Goal: Task Accomplishment & Management: Manage account settings

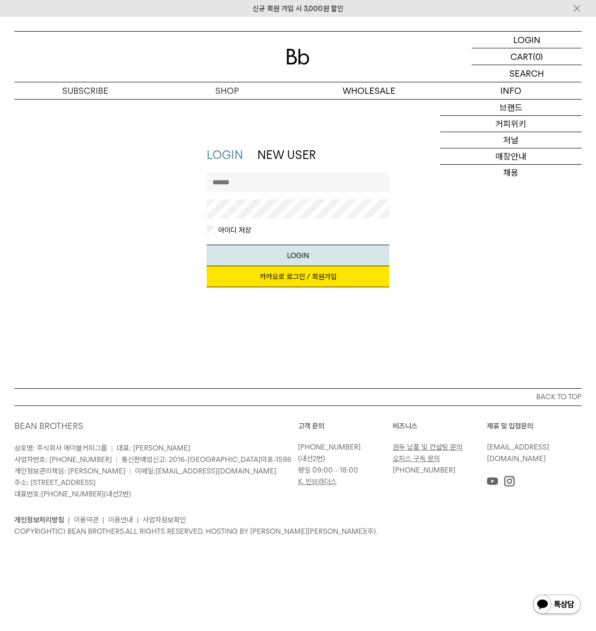
click at [318, 272] on link "카카오로 로그인 / 회원가입" at bounding box center [298, 276] width 183 height 21
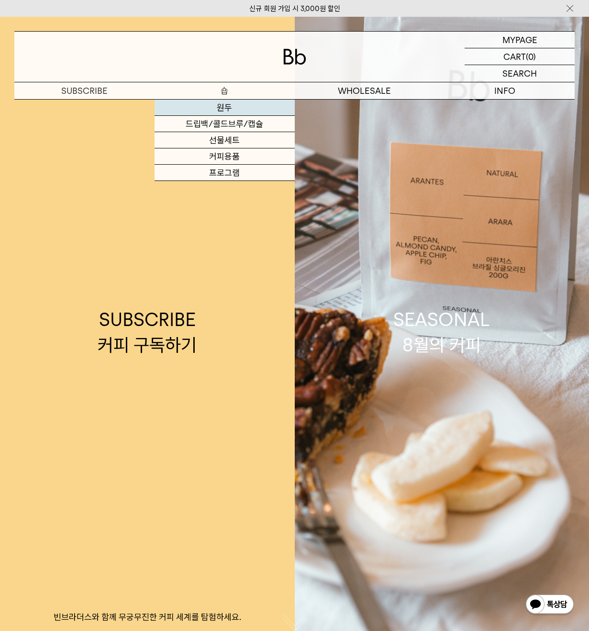
click at [257, 106] on link "원두" at bounding box center [225, 108] width 140 height 16
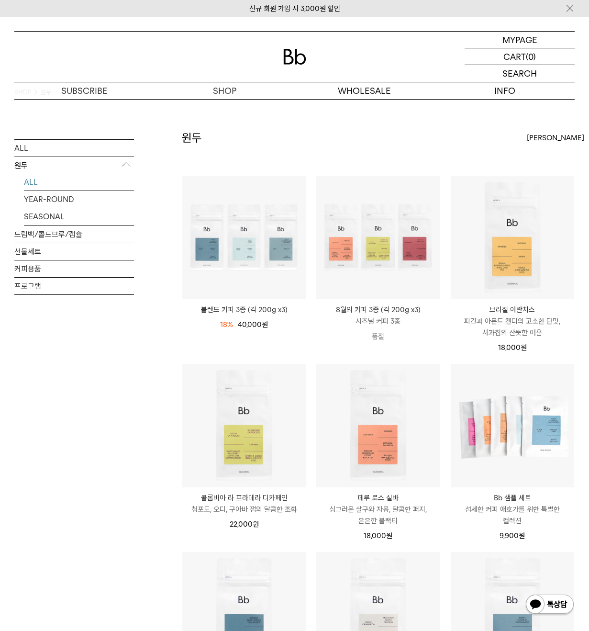
scroll to position [96, 0]
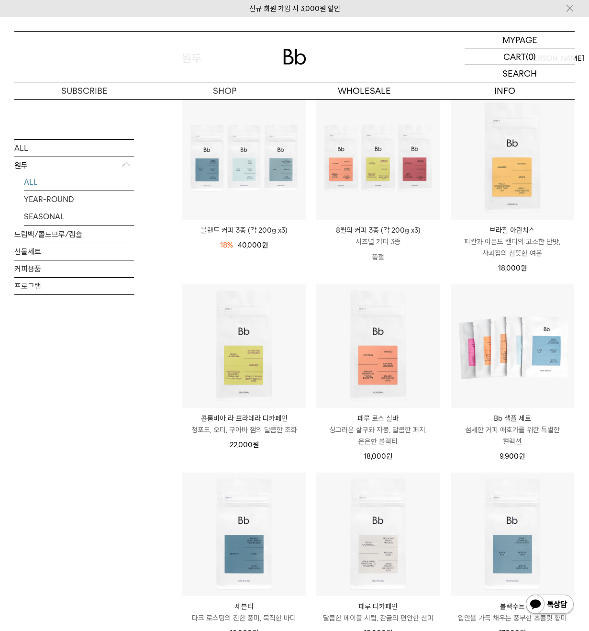
click at [93, 384] on div "ALL 원두 ALL YEAR-ROUND SEASONAL 드립백/콜드브루/캡슐 선물세트 커피용품 프로그램" at bounding box center [74, 485] width 120 height 871
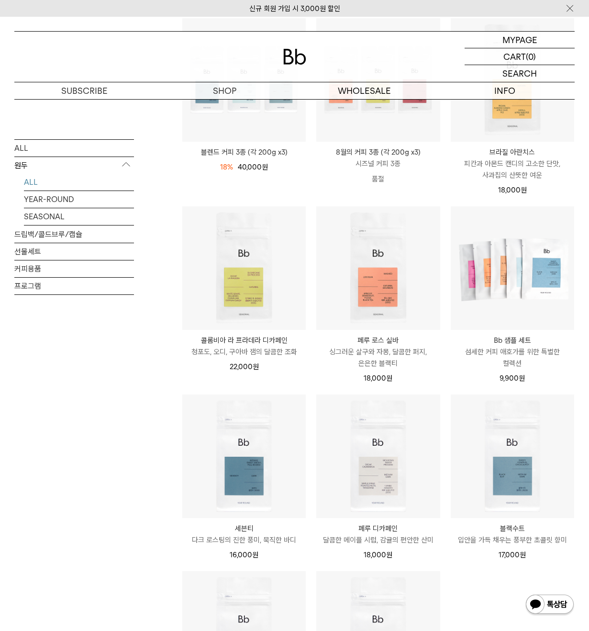
scroll to position [0, 0]
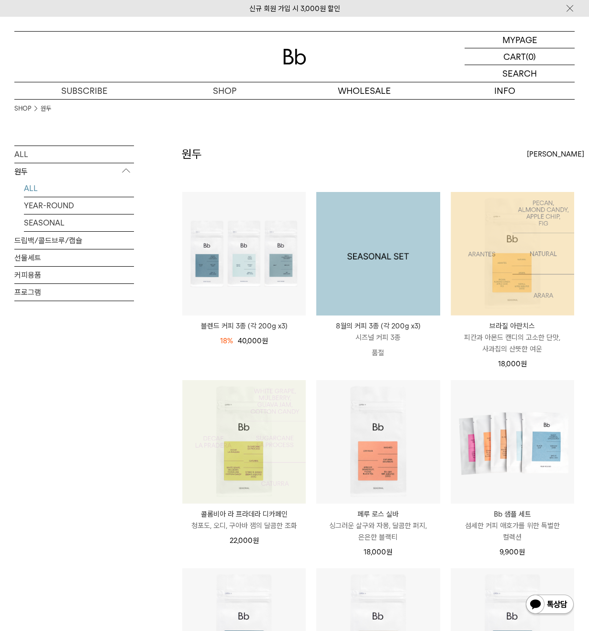
click at [495, 260] on img at bounding box center [512, 253] width 123 height 123
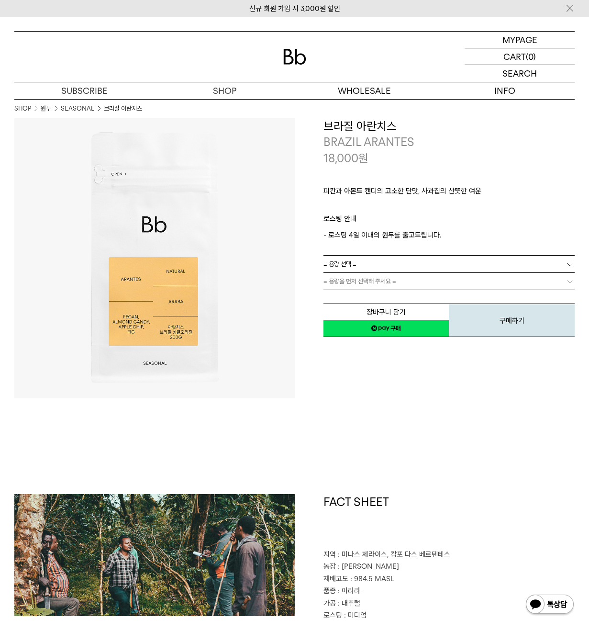
click at [459, 267] on link "= 용량 선택 =" at bounding box center [449, 264] width 252 height 17
click at [427, 278] on li "200g" at bounding box center [454, 281] width 242 height 17
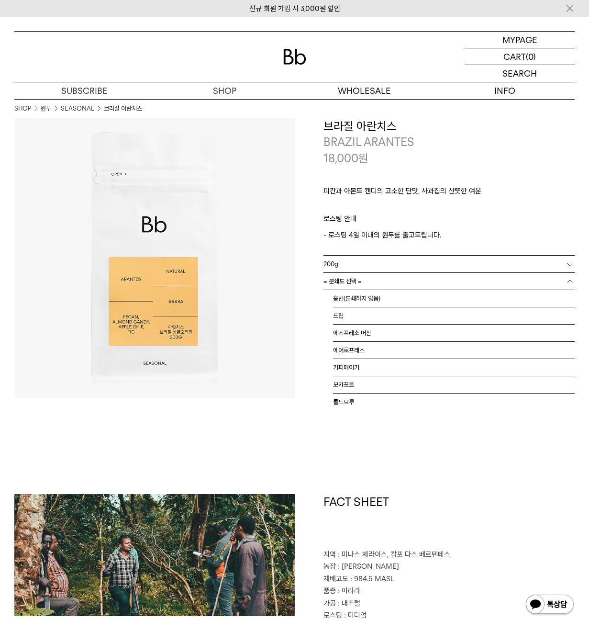
click at [392, 275] on link "= 분쇄도 선택 =" at bounding box center [449, 281] width 252 height 17
click at [373, 313] on li "드립" at bounding box center [454, 315] width 242 height 17
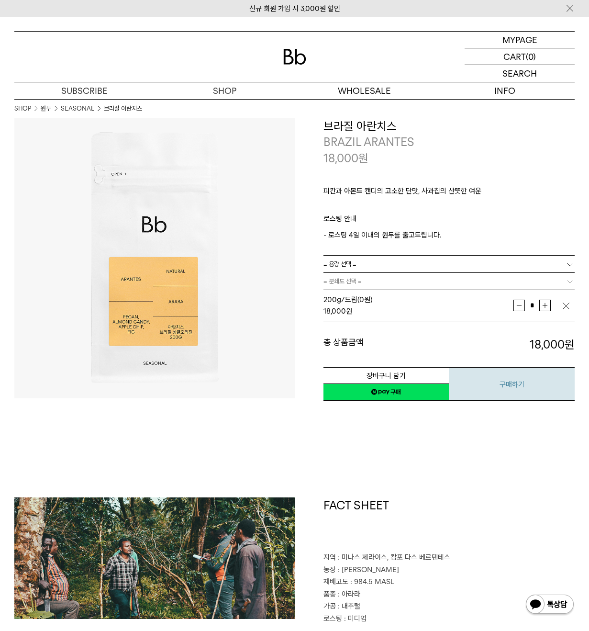
click at [483, 394] on button "구매하기" at bounding box center [512, 383] width 126 height 33
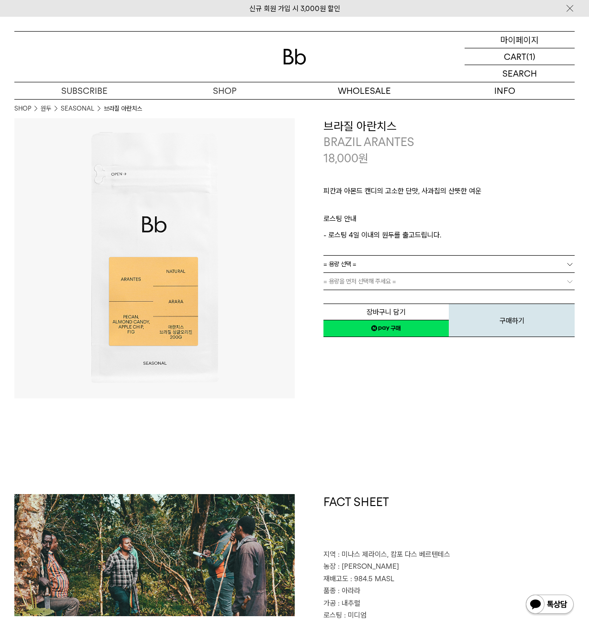
click at [513, 43] on p "마이페이지" at bounding box center [520, 40] width 38 height 16
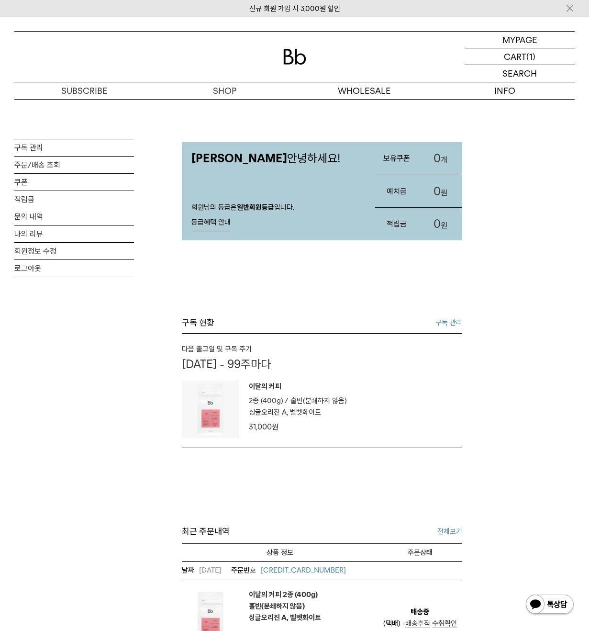
click at [441, 317] on link "구독 관리" at bounding box center [448, 322] width 27 height 11
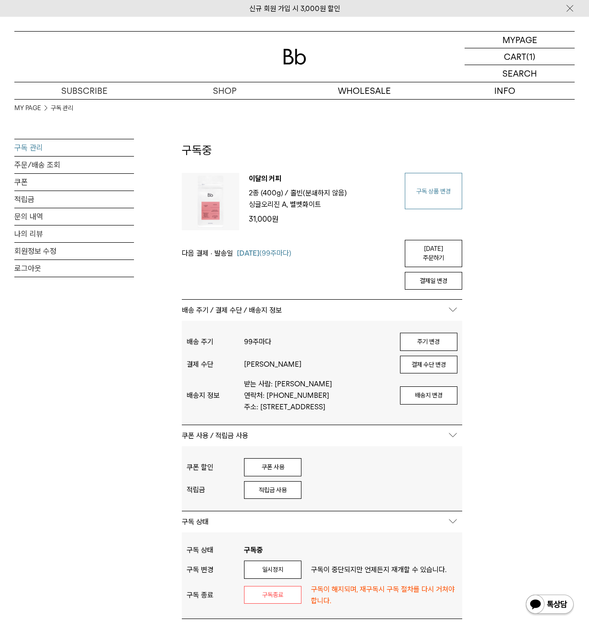
click at [436, 189] on link "구독 상품 변경" at bounding box center [433, 191] width 57 height 36
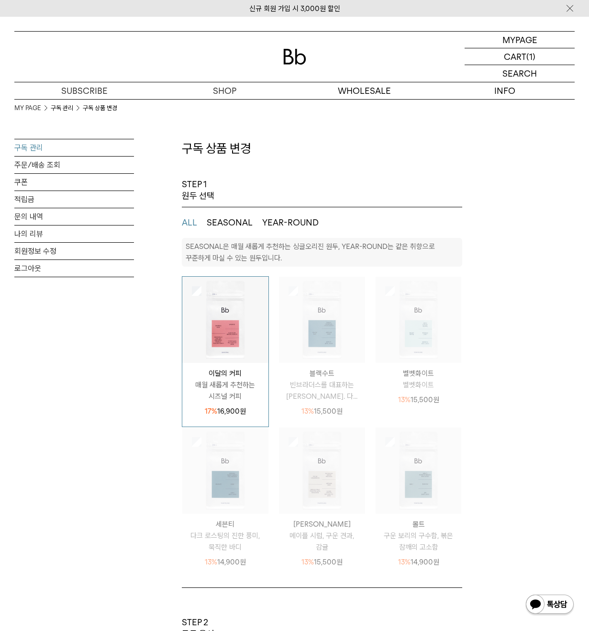
select select "**"
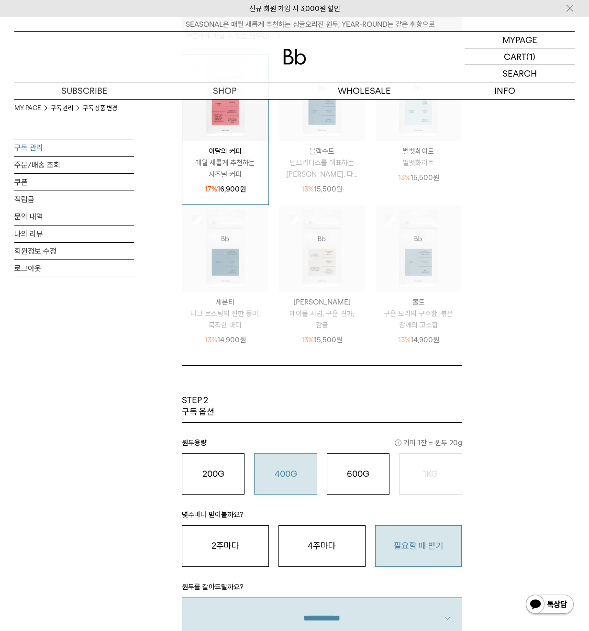
scroll to position [287, 0]
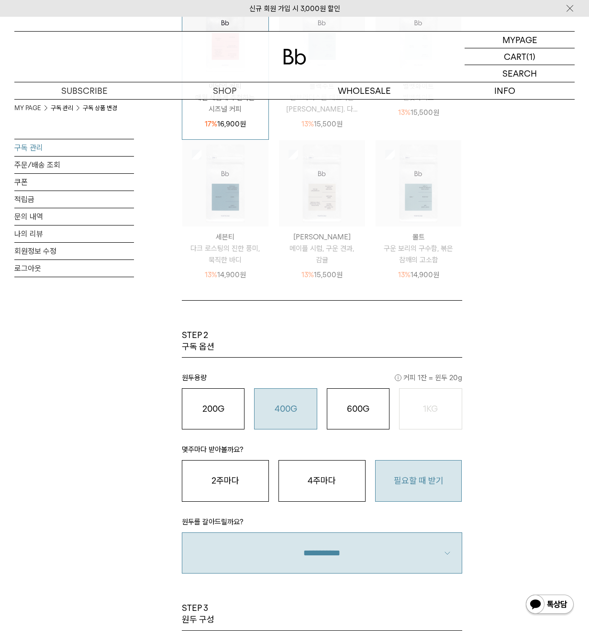
click at [293, 403] on div "400G 31,000 원" at bounding box center [285, 408] width 52 height 11
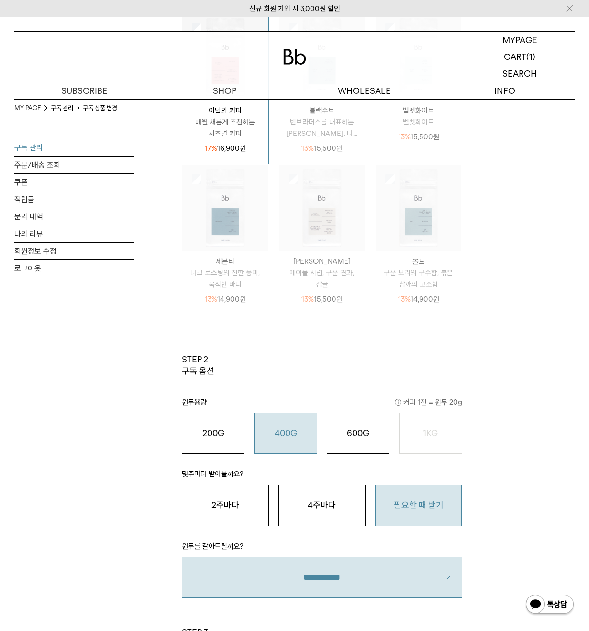
scroll to position [96, 0]
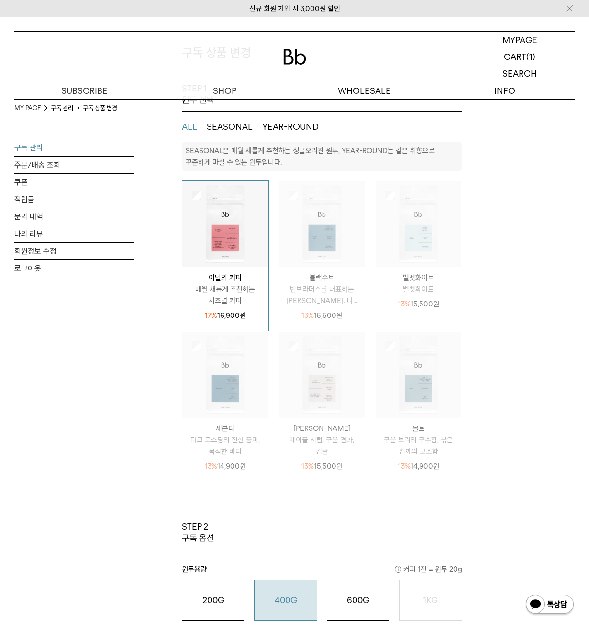
click at [345, 255] on img at bounding box center [322, 224] width 86 height 86
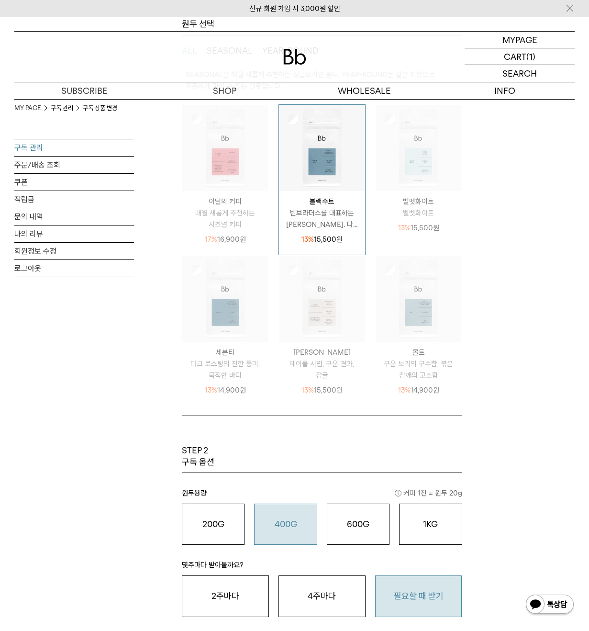
scroll to position [526, 0]
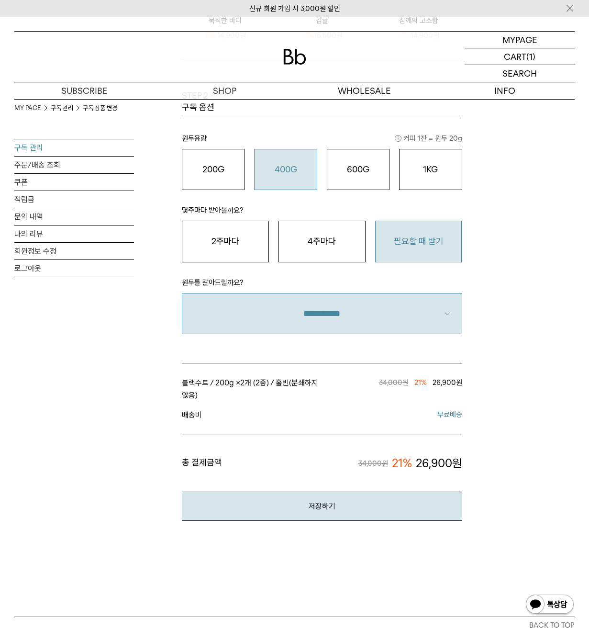
click at [504, 337] on div "MY PAGE 구독 관리 구독 상품 변경 구독 관리 주문/배송 조회 쿠폰 적립금 문의 내역 나의 리뷰 회원정보 수정 로그아웃 구독 상품 변경 …" at bounding box center [294, 47] width 560 height 948
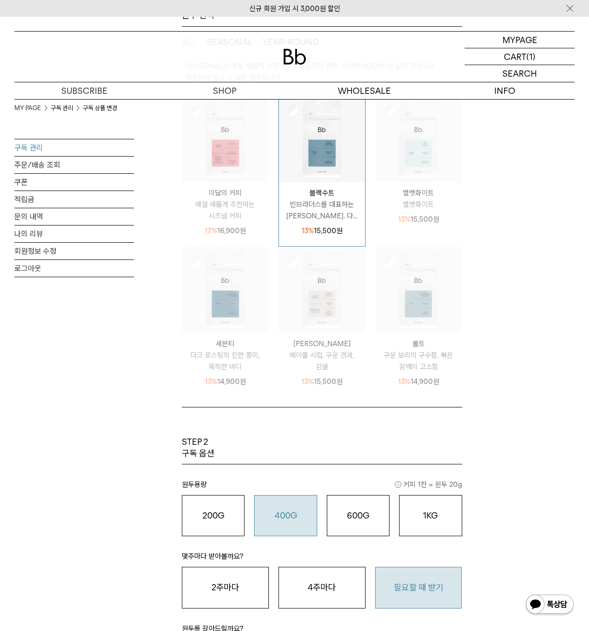
scroll to position [144, 0]
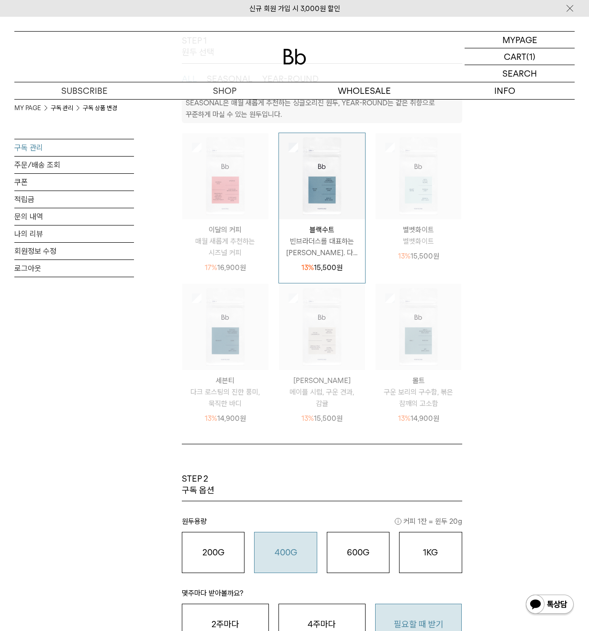
click at [434, 343] on img at bounding box center [419, 327] width 86 height 86
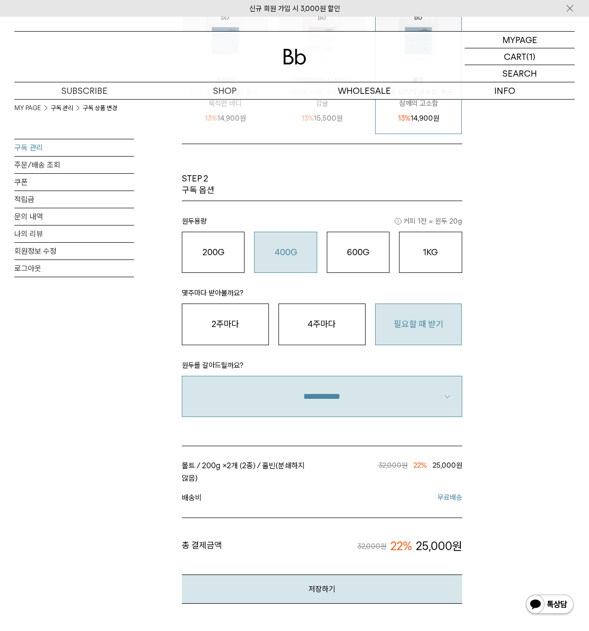
scroll to position [478, 0]
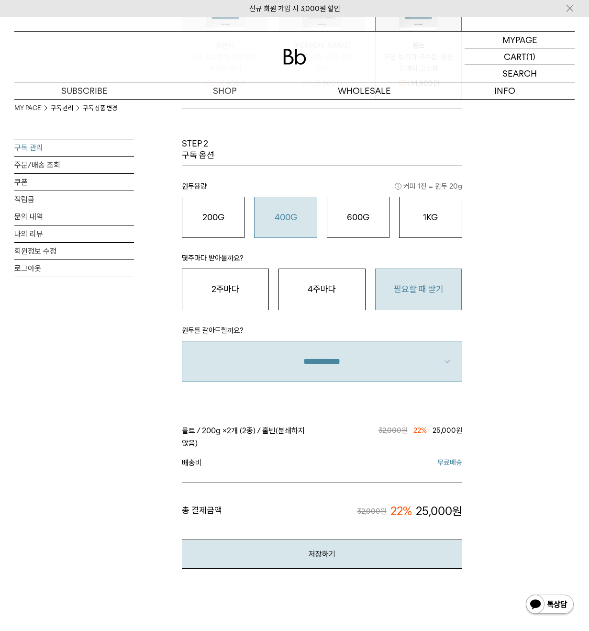
click at [495, 358] on div "MY PAGE 구독 관리 구독 상품 변경 구독 관리 주문/배송 조회 쿠폰 적립금 문의 내역 나의 리뷰 회원정보 수정 로그아웃 구독 상품 변경 …" at bounding box center [294, 95] width 560 height 948
